Goal: Task Accomplishment & Management: Complete application form

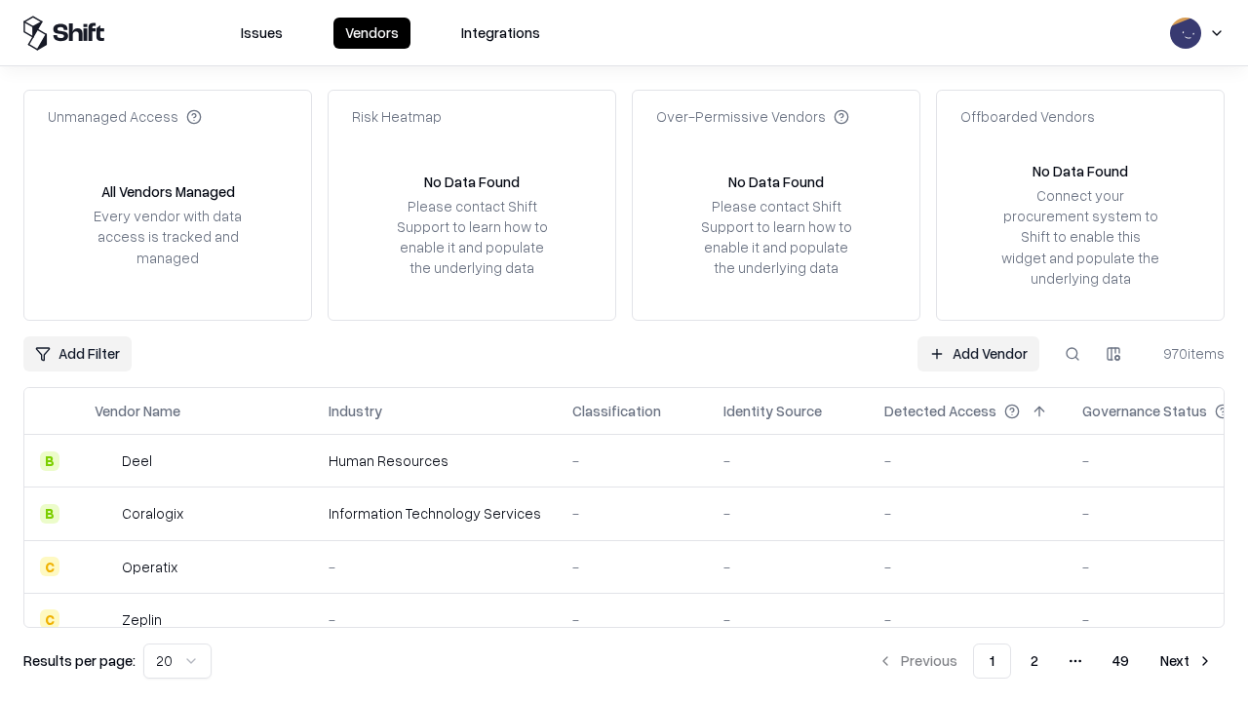
click at [978, 353] on link "Add Vendor" at bounding box center [979, 353] width 122 height 35
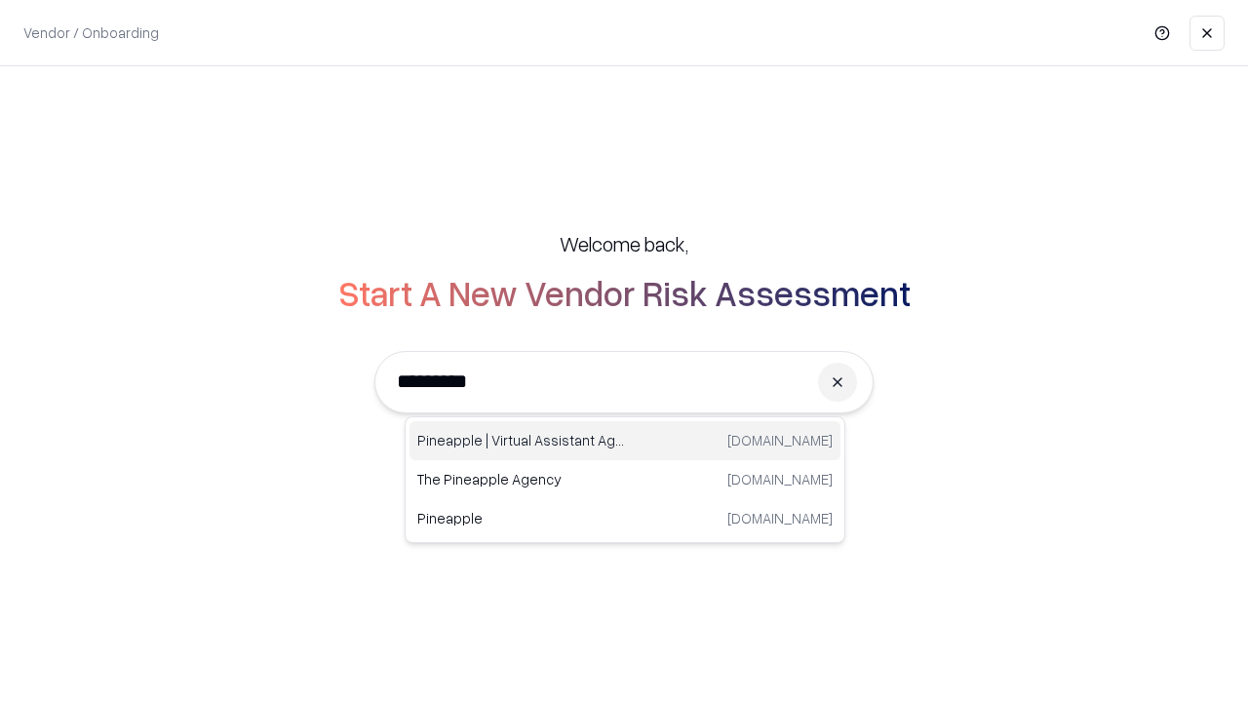
click at [625, 441] on div "Pineapple | Virtual Assistant Agency [DOMAIN_NAME]" at bounding box center [625, 440] width 431 height 39
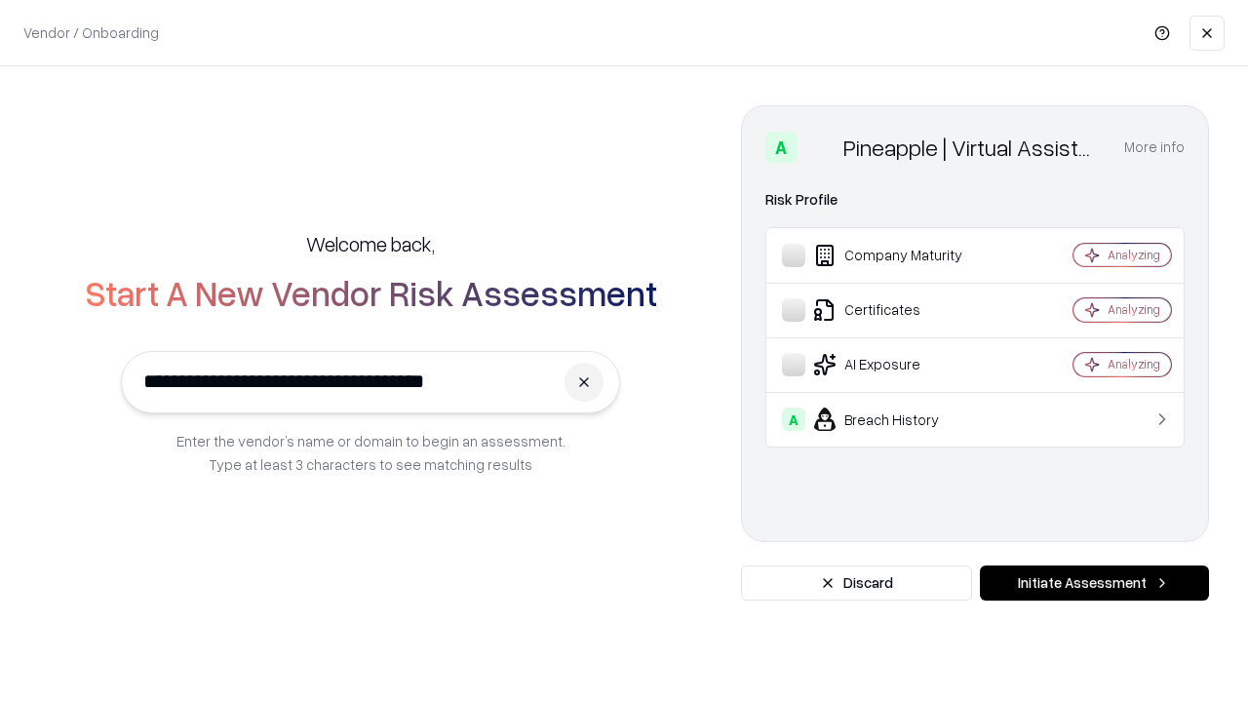
type input "**********"
click at [1094, 583] on button "Initiate Assessment" at bounding box center [1094, 583] width 229 height 35
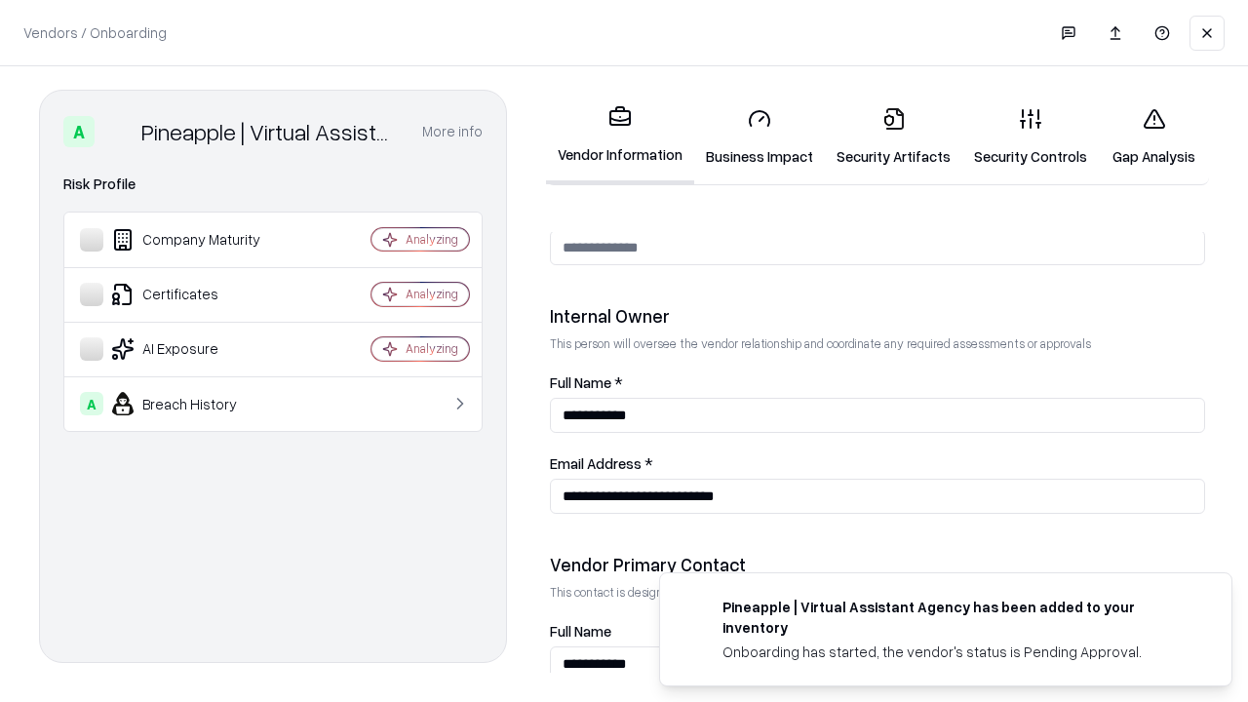
scroll to position [1010, 0]
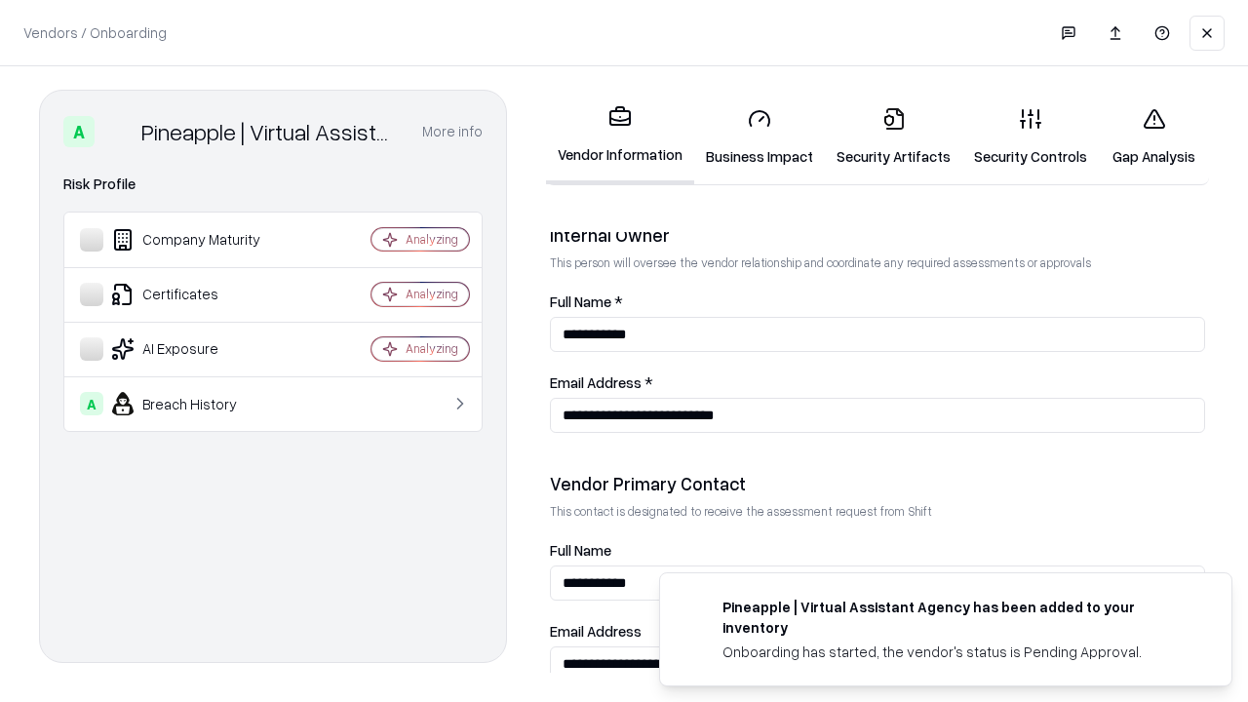
click at [760, 137] on link "Business Impact" at bounding box center [759, 137] width 131 height 91
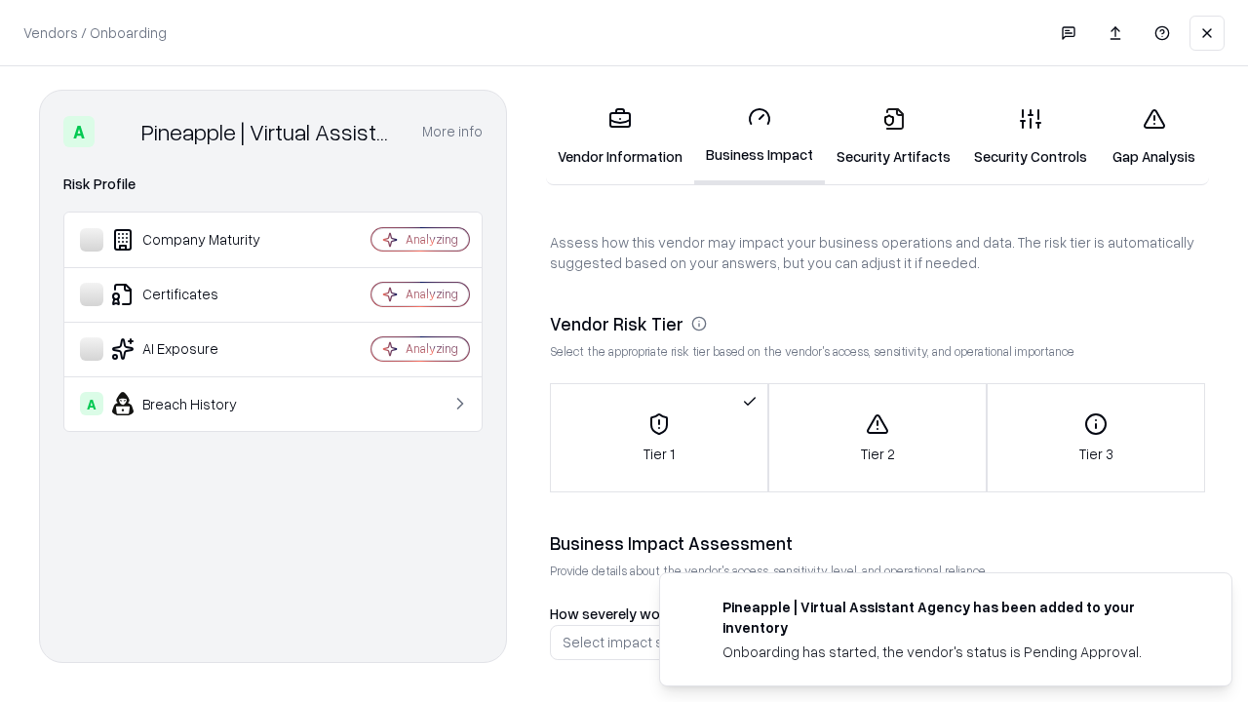
click at [893, 137] on link "Security Artifacts" at bounding box center [893, 137] width 137 height 91
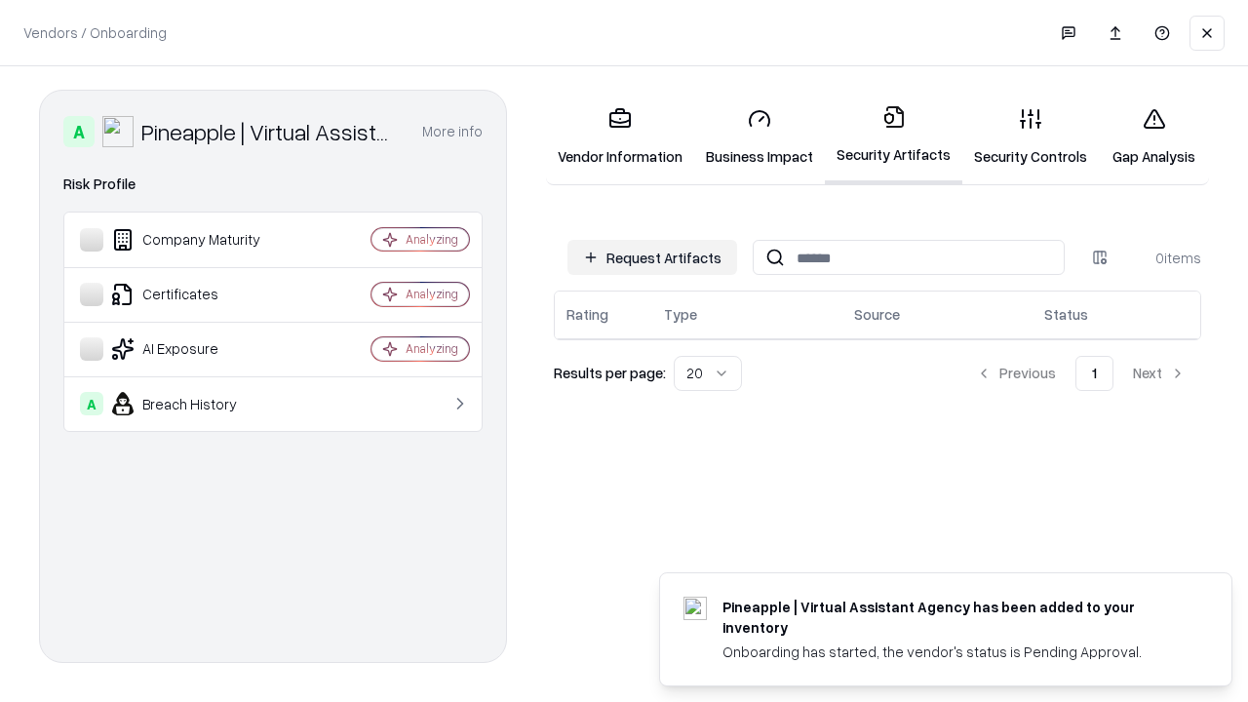
click at [652, 257] on button "Request Artifacts" at bounding box center [653, 257] width 170 height 35
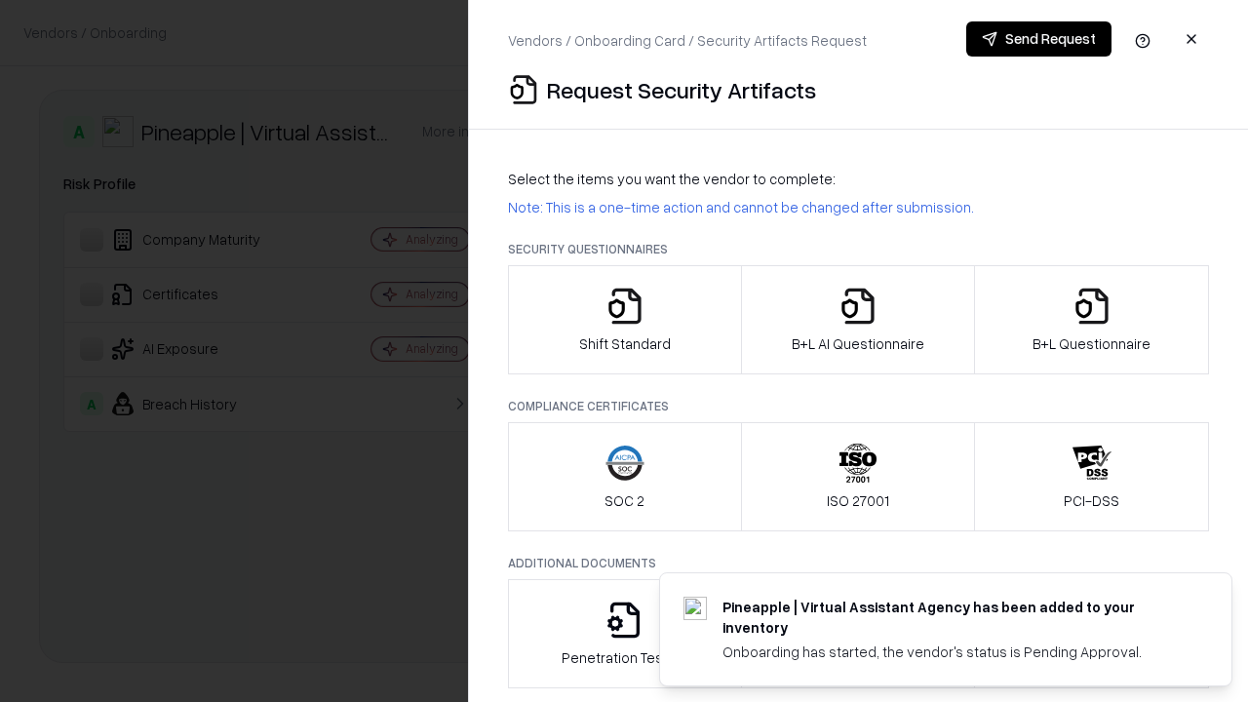
click at [624, 320] on icon "button" at bounding box center [625, 306] width 39 height 39
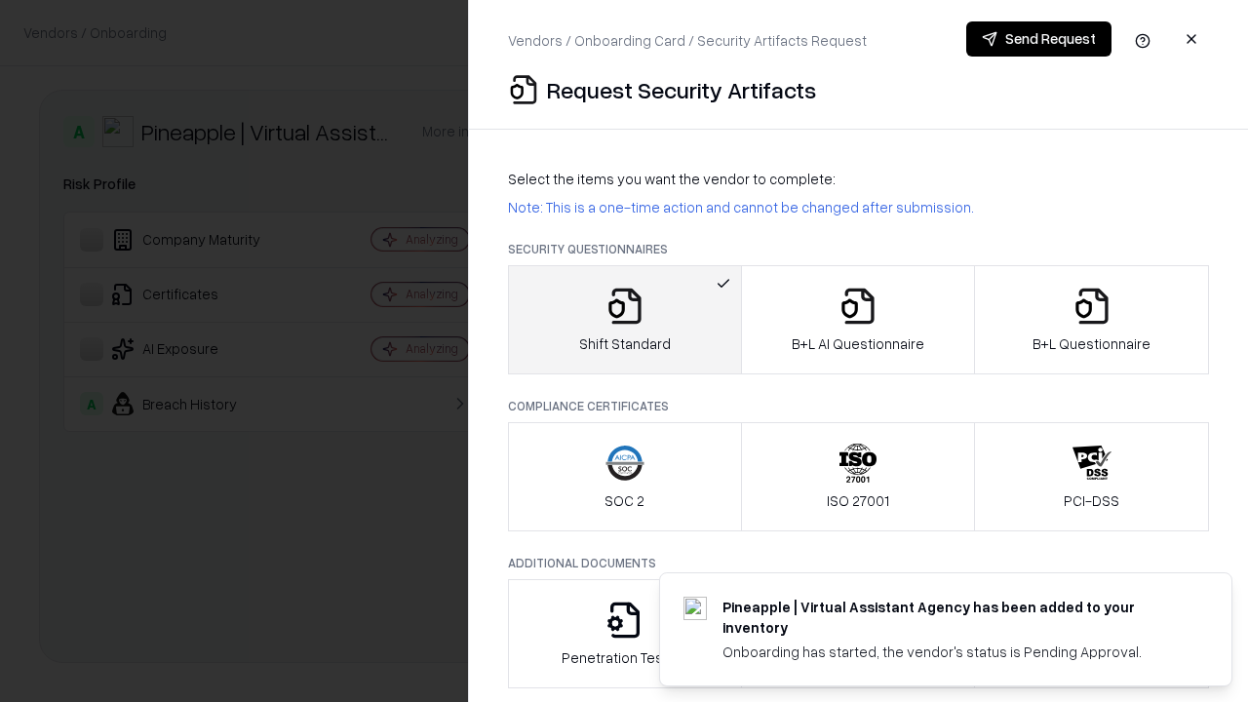
click at [1038, 39] on button "Send Request" at bounding box center [1038, 38] width 145 height 35
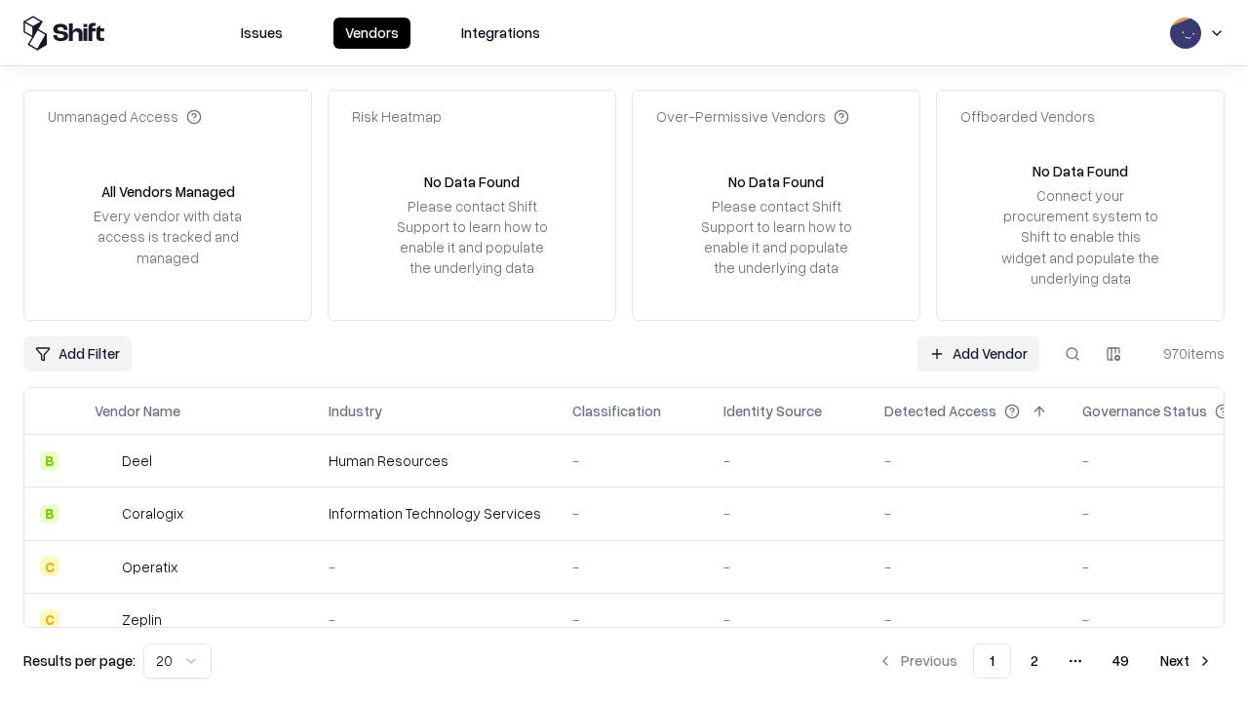
click at [1073, 353] on button at bounding box center [1072, 353] width 35 height 35
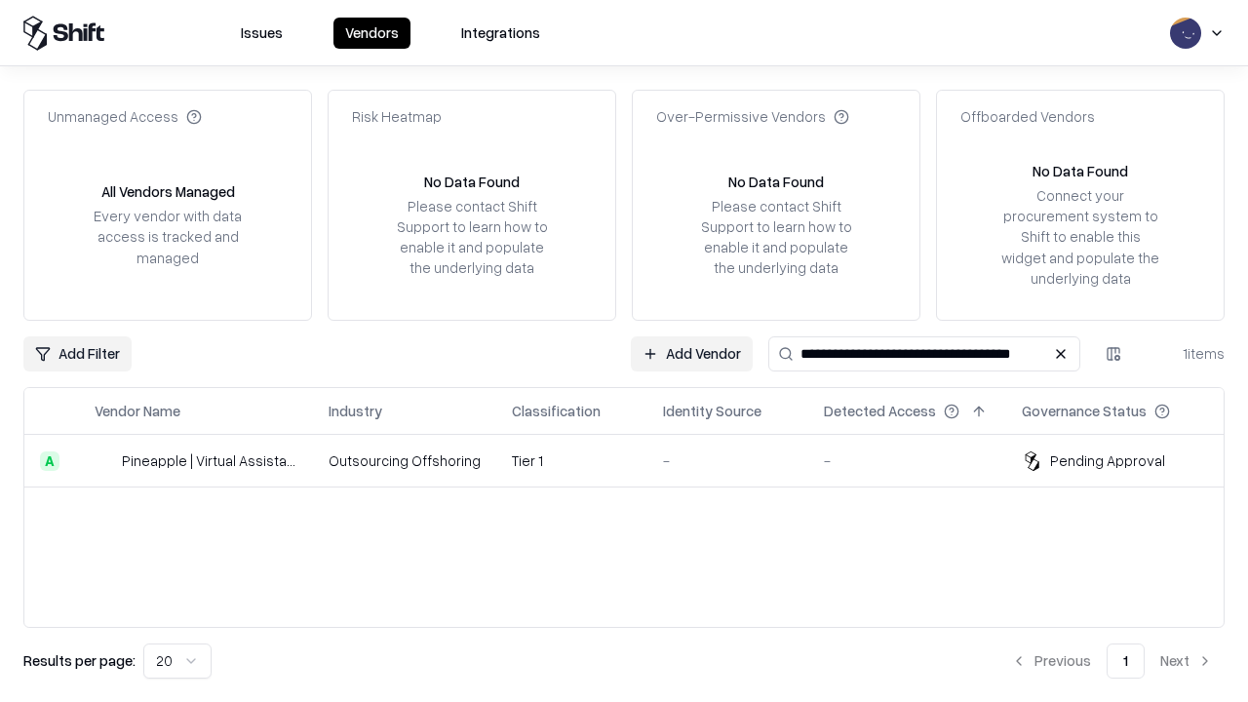
type input "**********"
click at [636, 460] on td "Tier 1" at bounding box center [571, 461] width 151 height 53
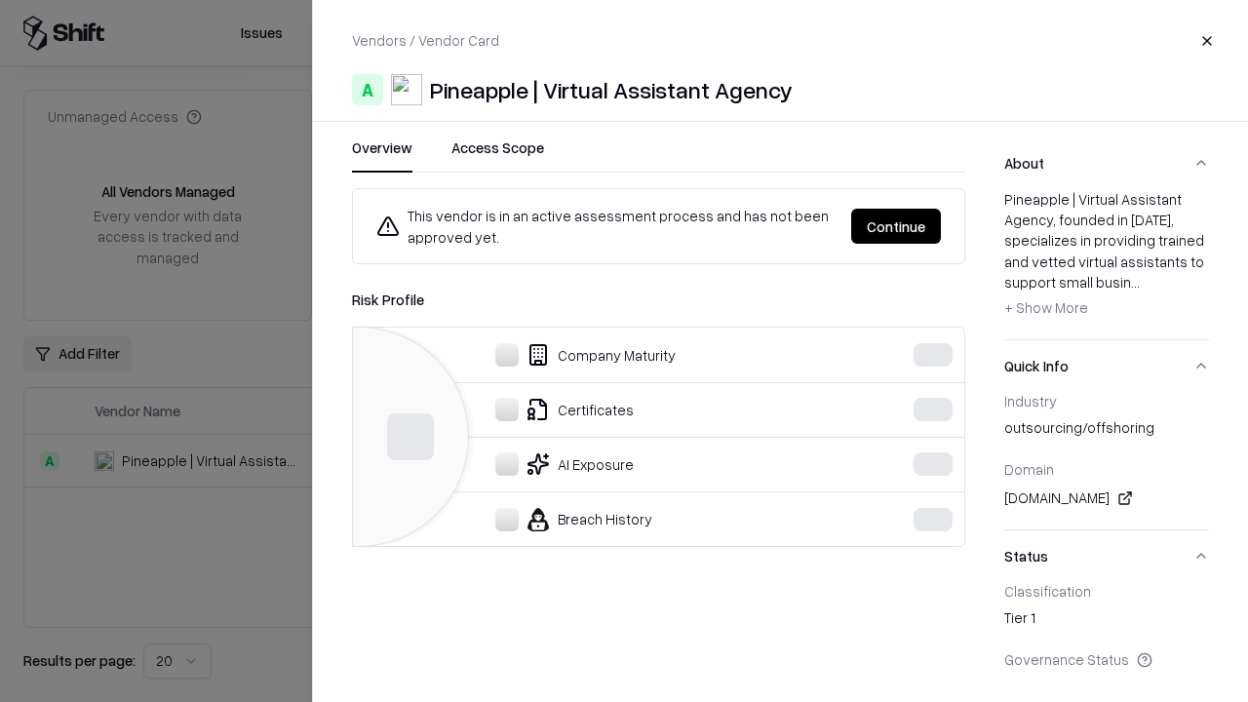
click at [941, 226] on button "Continue" at bounding box center [896, 226] width 90 height 35
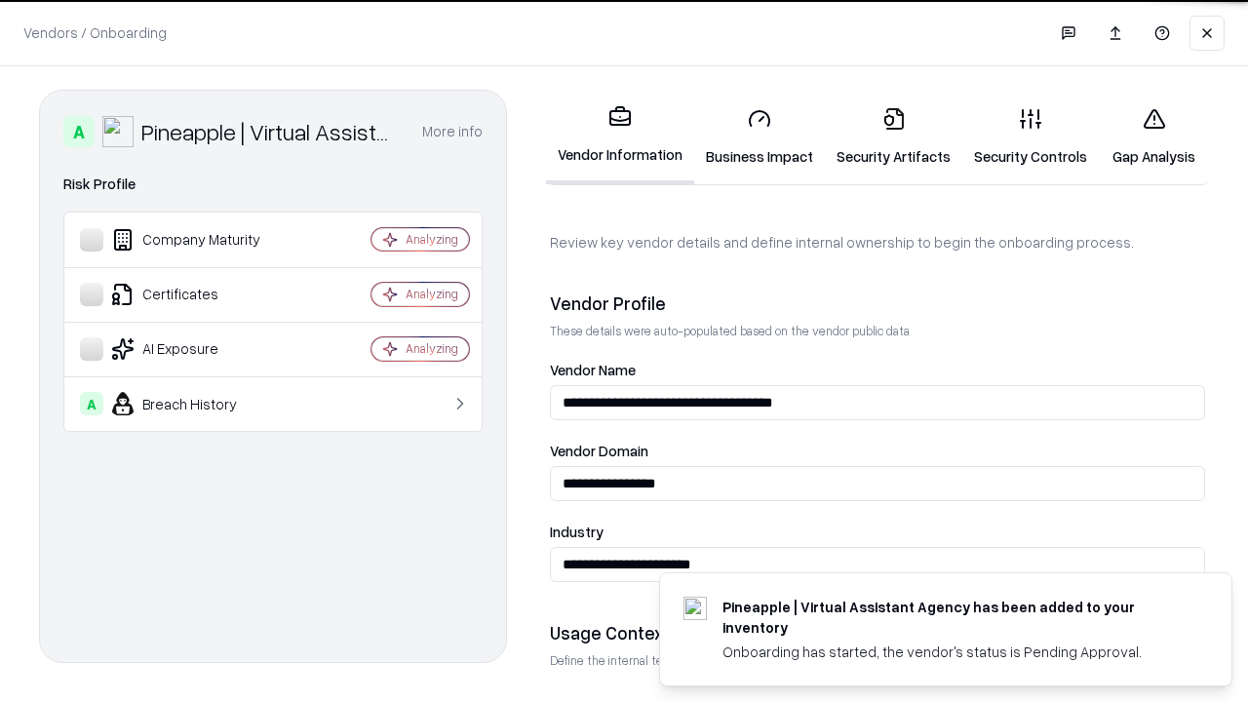
click at [893, 137] on link "Security Artifacts" at bounding box center [893, 137] width 137 height 91
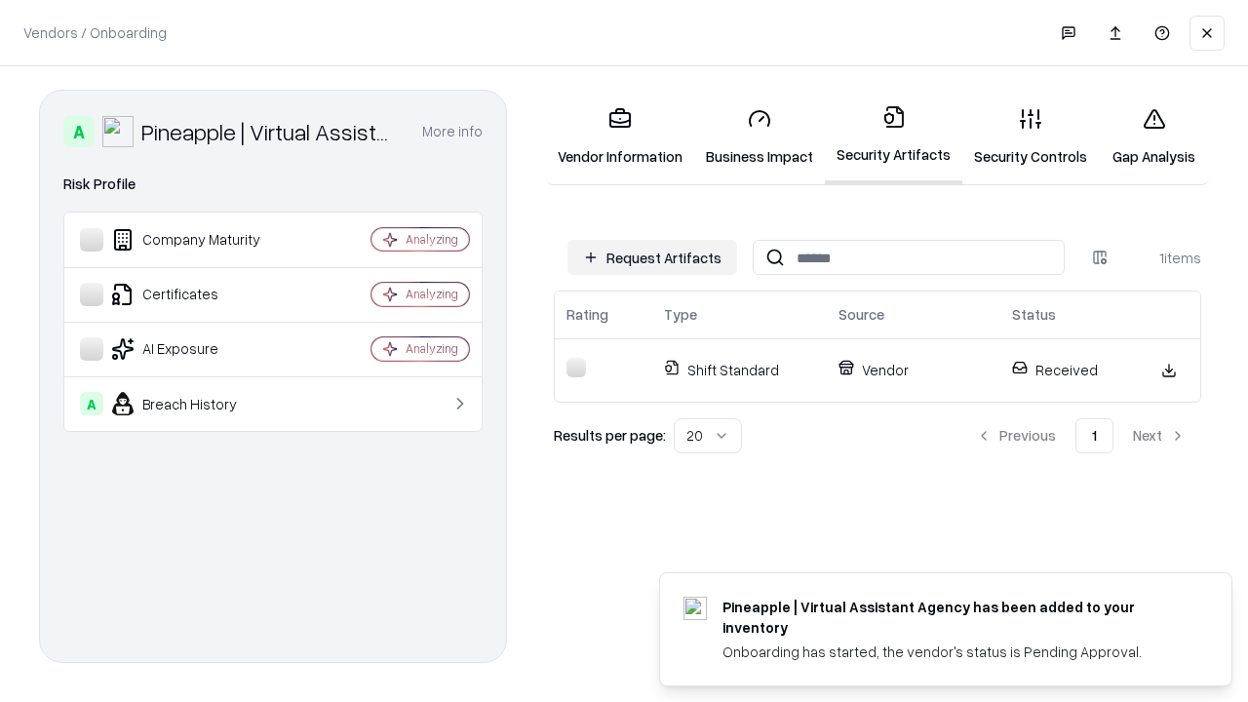
click at [1154, 137] on link "Gap Analysis" at bounding box center [1154, 137] width 110 height 91
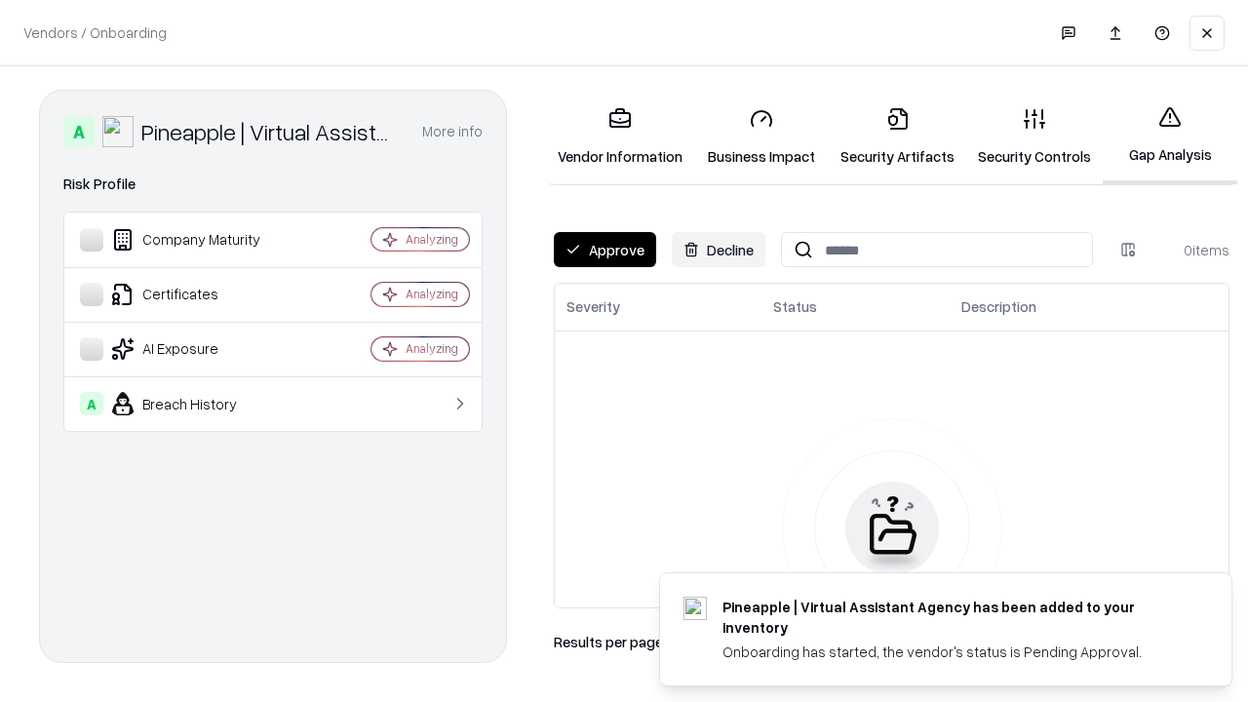
click at [605, 250] on button "Approve" at bounding box center [605, 249] width 102 height 35
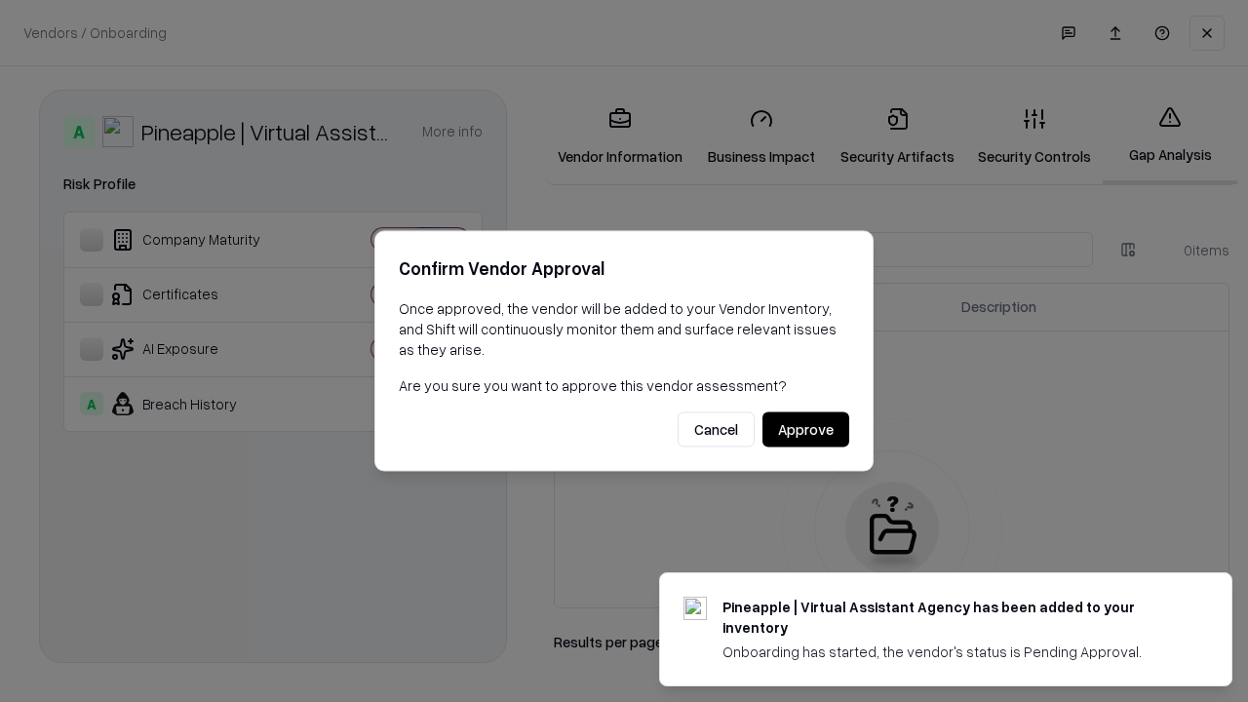
click at [805, 429] on button "Approve" at bounding box center [806, 429] width 87 height 35
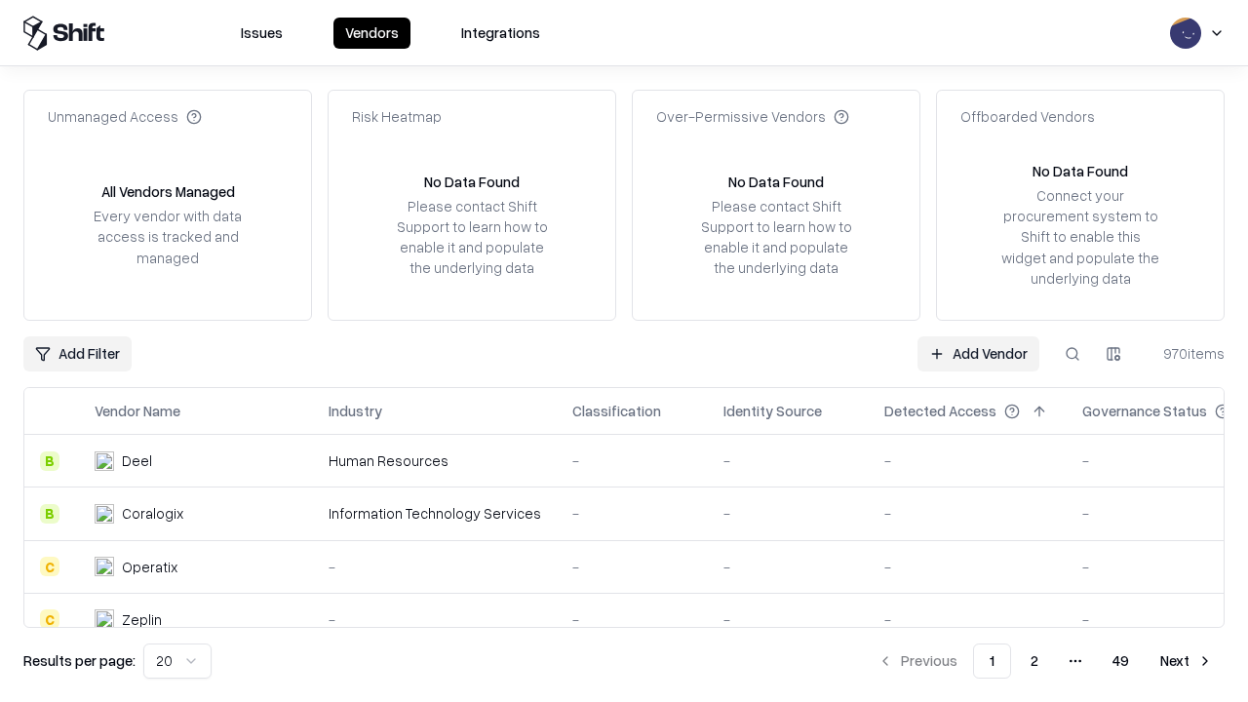
type input "**********"
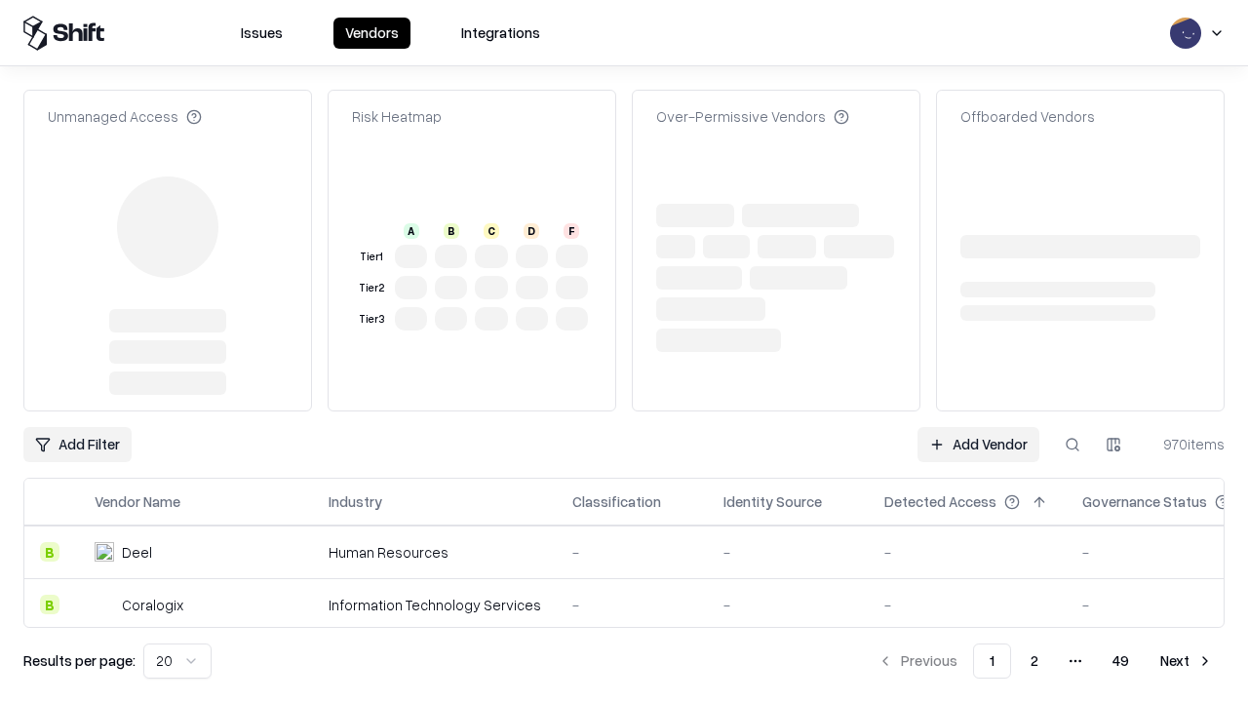
click at [978, 445] on link "Add Vendor" at bounding box center [979, 444] width 122 height 35
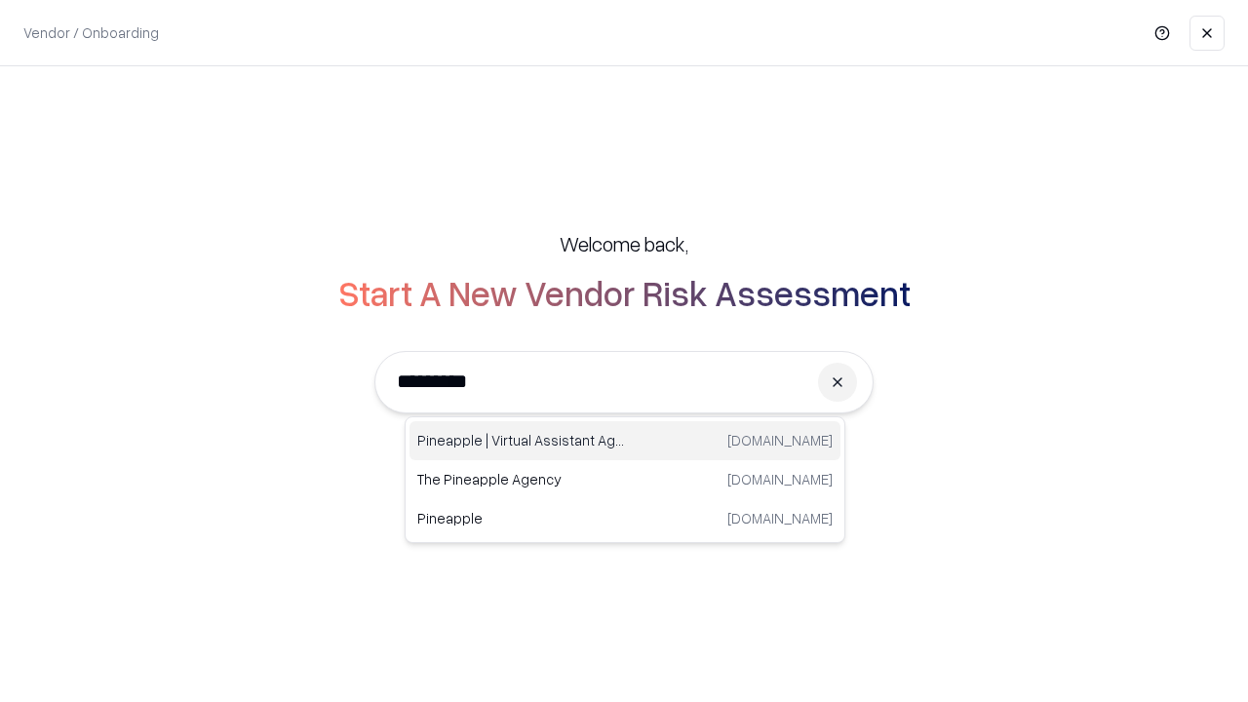
click at [625, 441] on div "Pineapple | Virtual Assistant Agency trypineapple.com" at bounding box center [625, 440] width 431 height 39
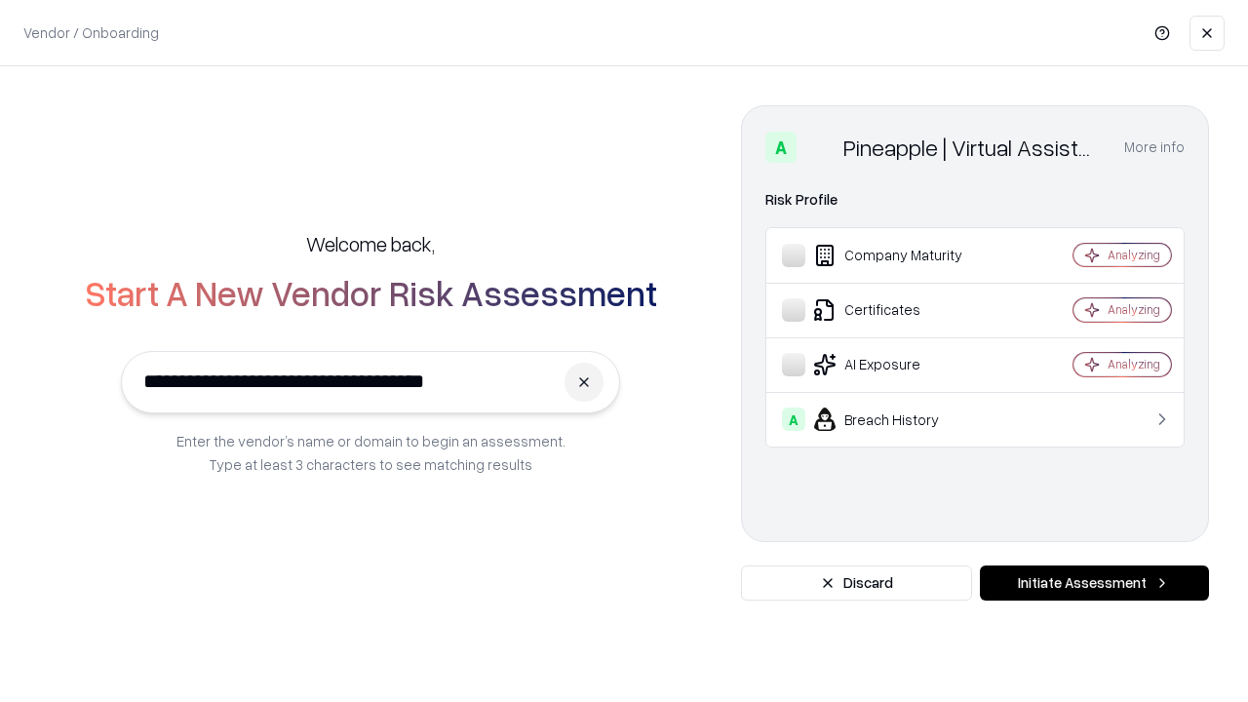
type input "**********"
click at [1094, 583] on button "Initiate Assessment" at bounding box center [1094, 583] width 229 height 35
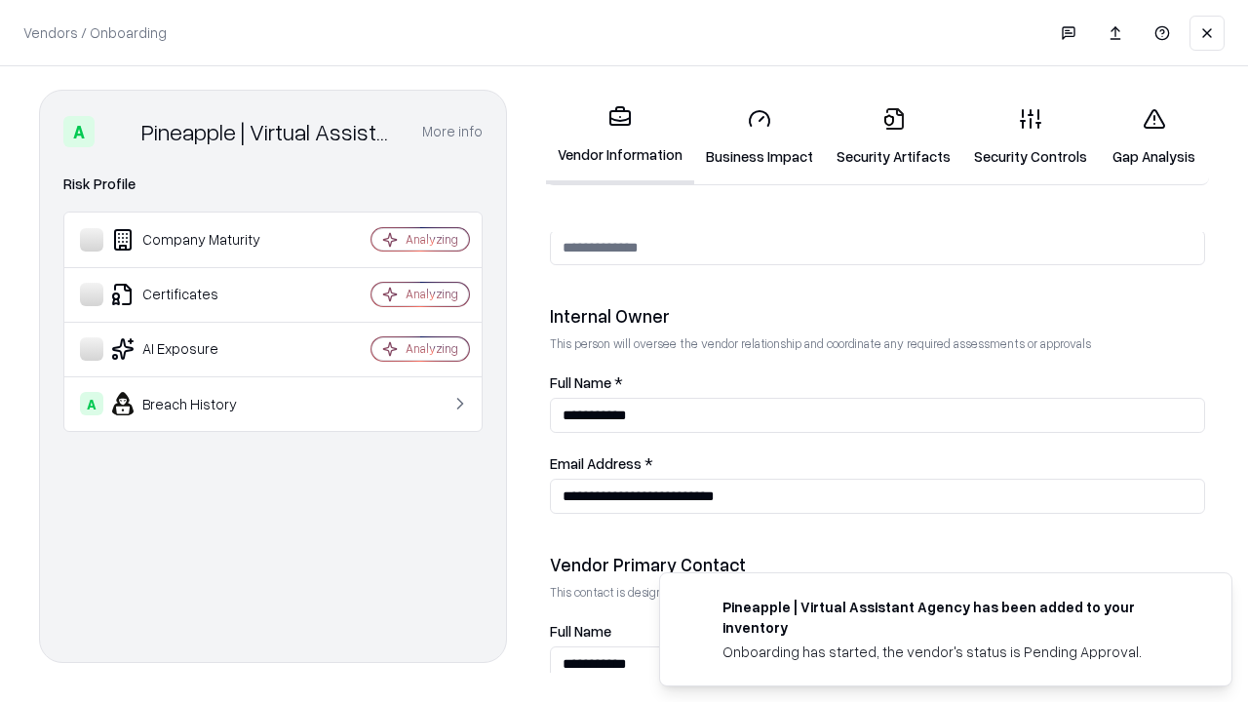
scroll to position [1010, 0]
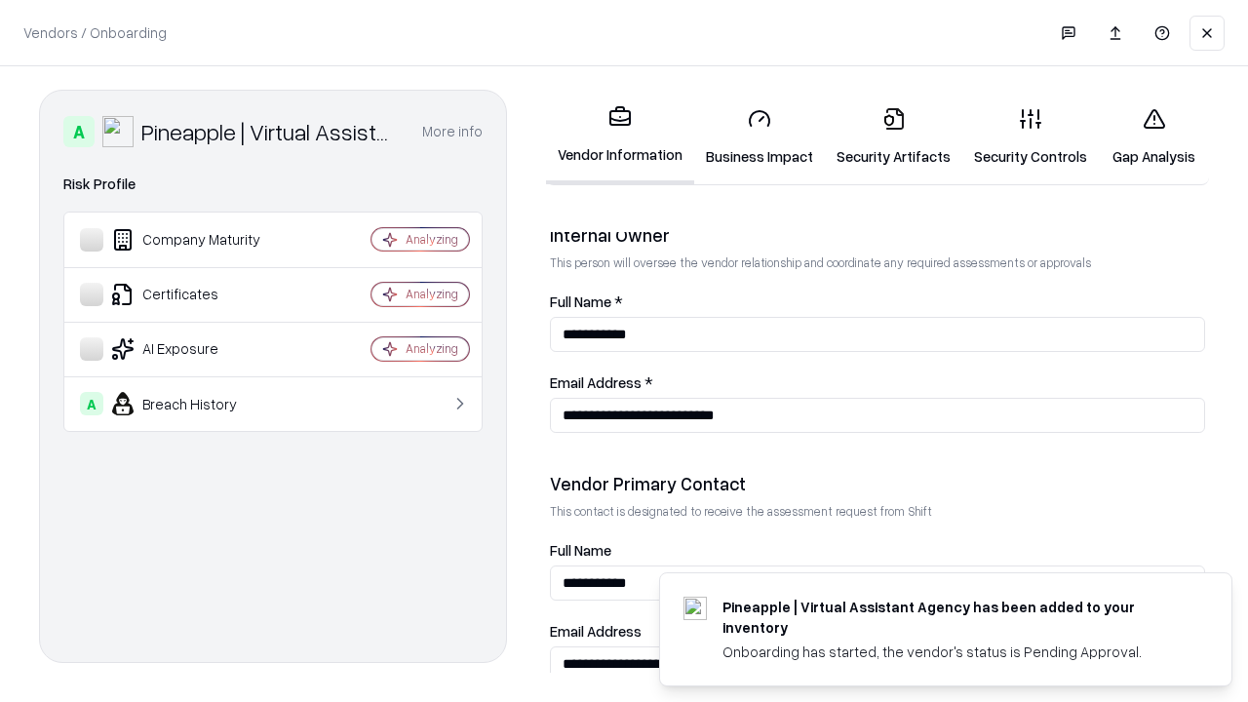
click at [1154, 137] on link "Gap Analysis" at bounding box center [1154, 137] width 110 height 91
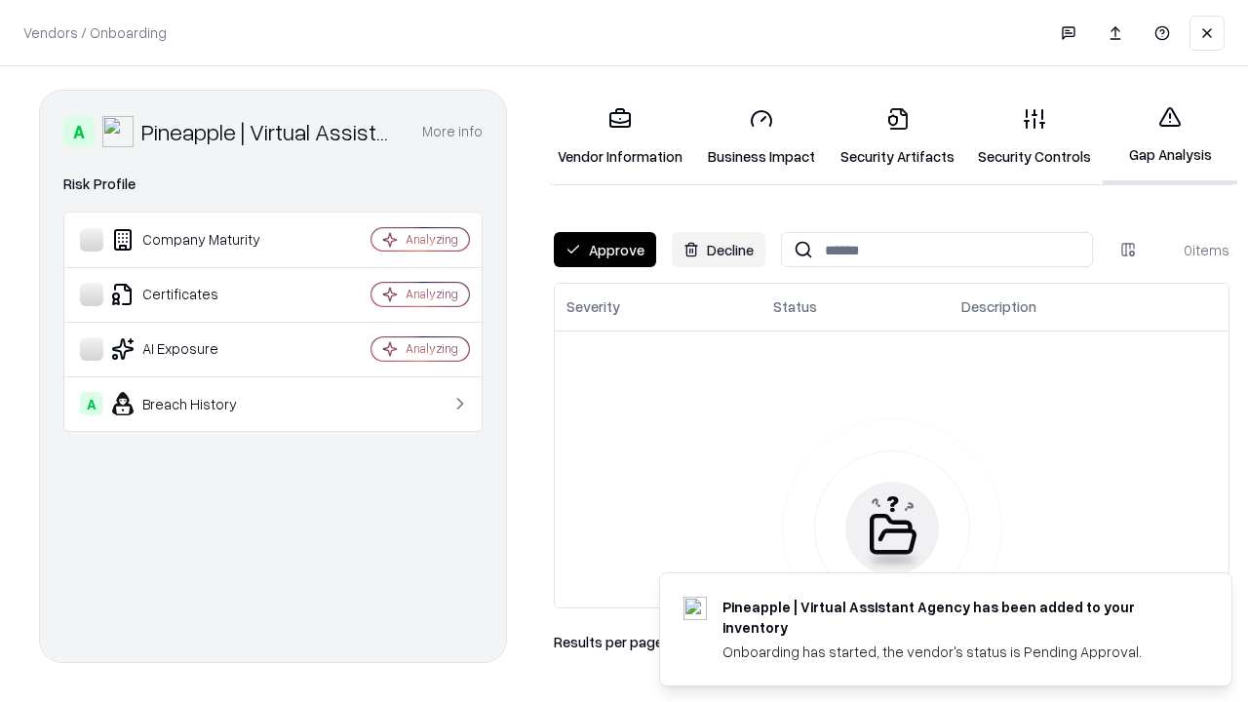
click at [605, 250] on button "Approve" at bounding box center [605, 249] width 102 height 35
